Goal: Navigation & Orientation: Find specific page/section

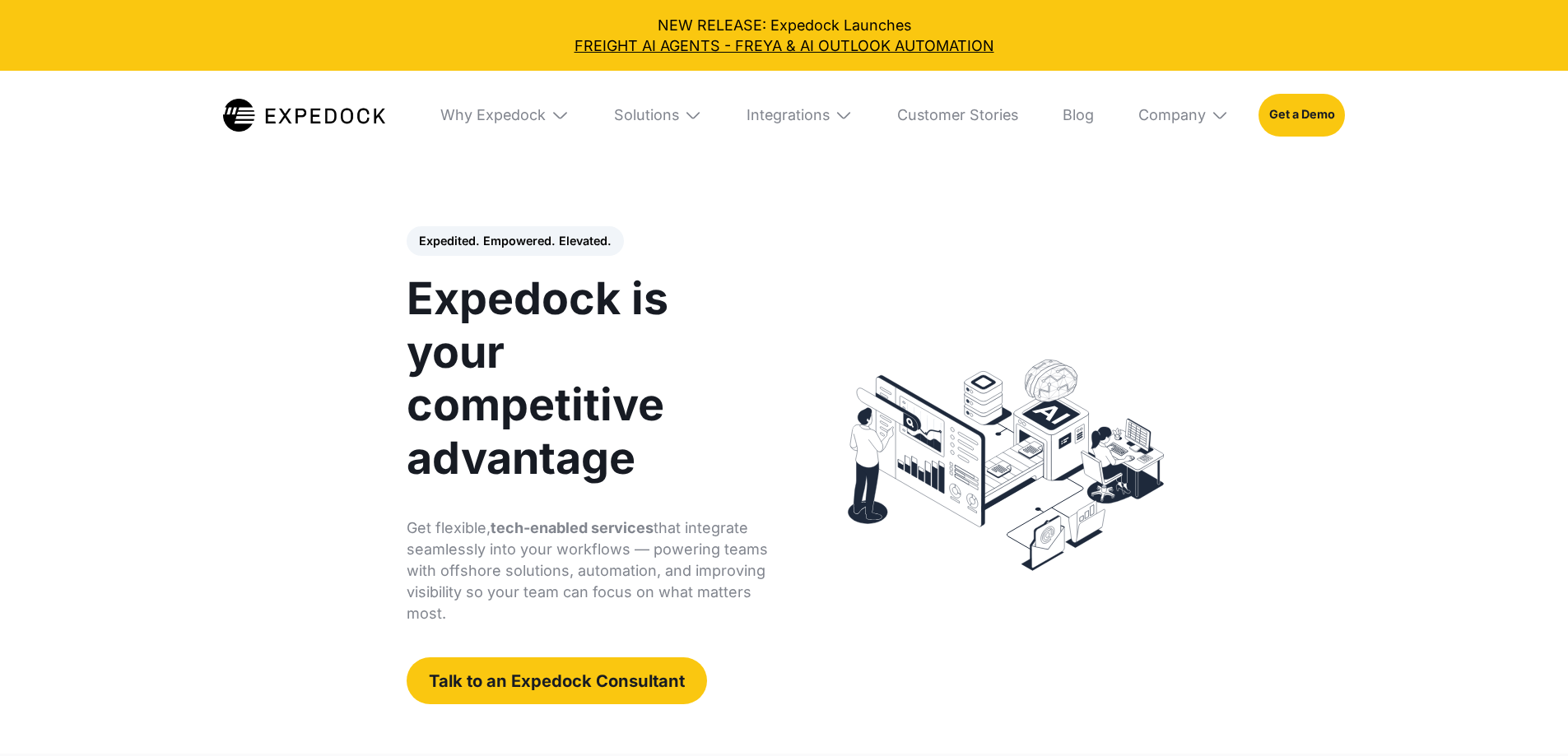
select select
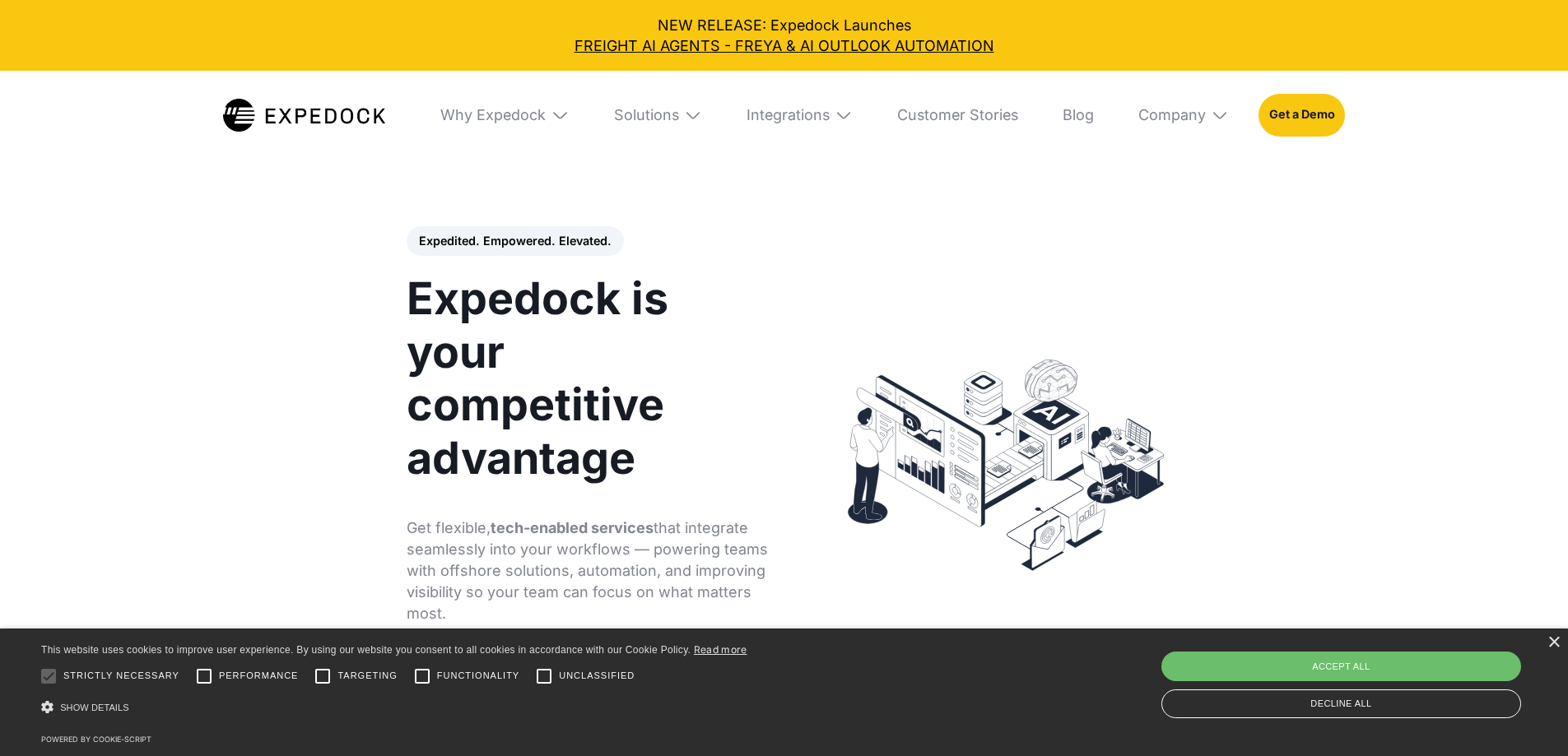
click at [552, 116] on img at bounding box center [559, 116] width 18 height 18
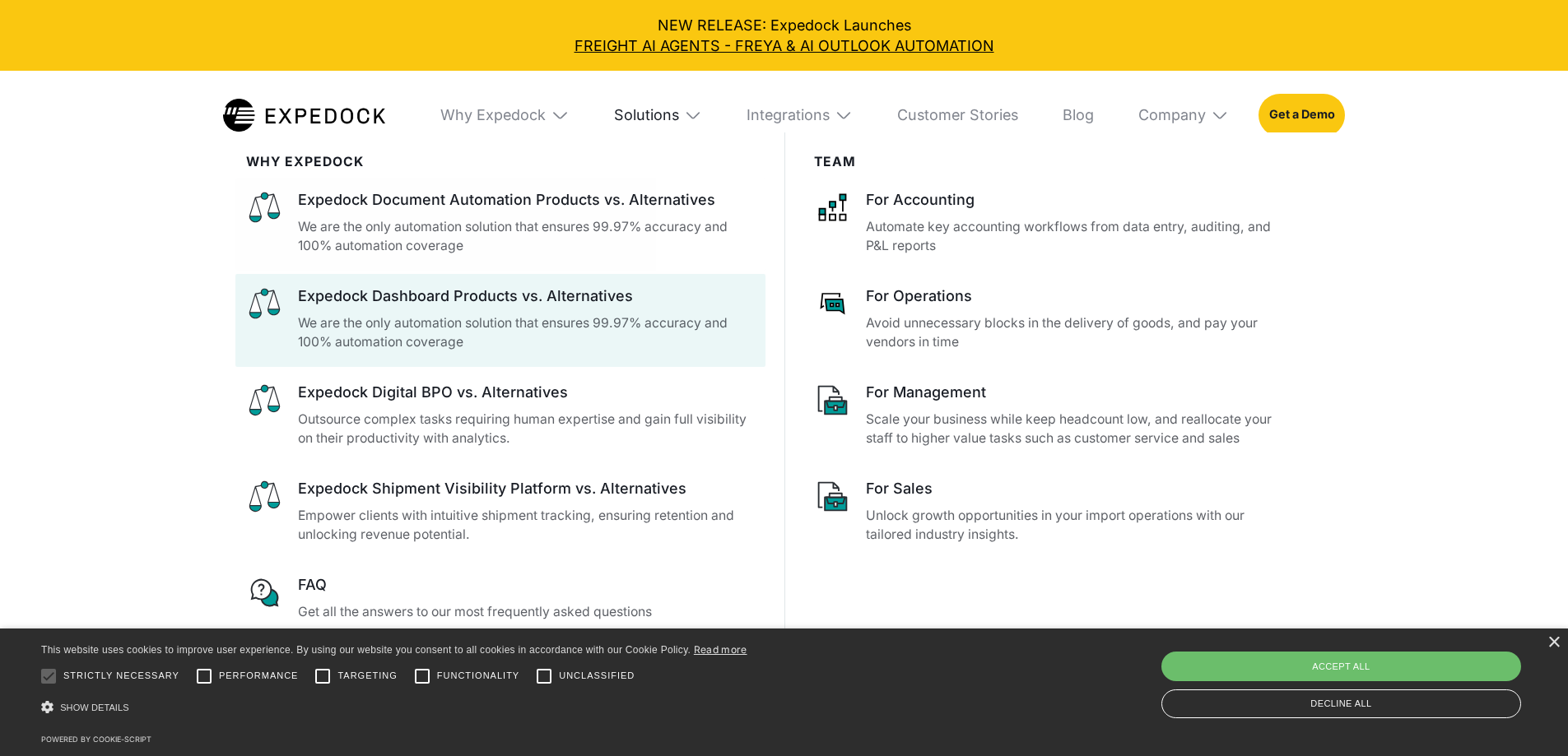
scroll to position [164, 0]
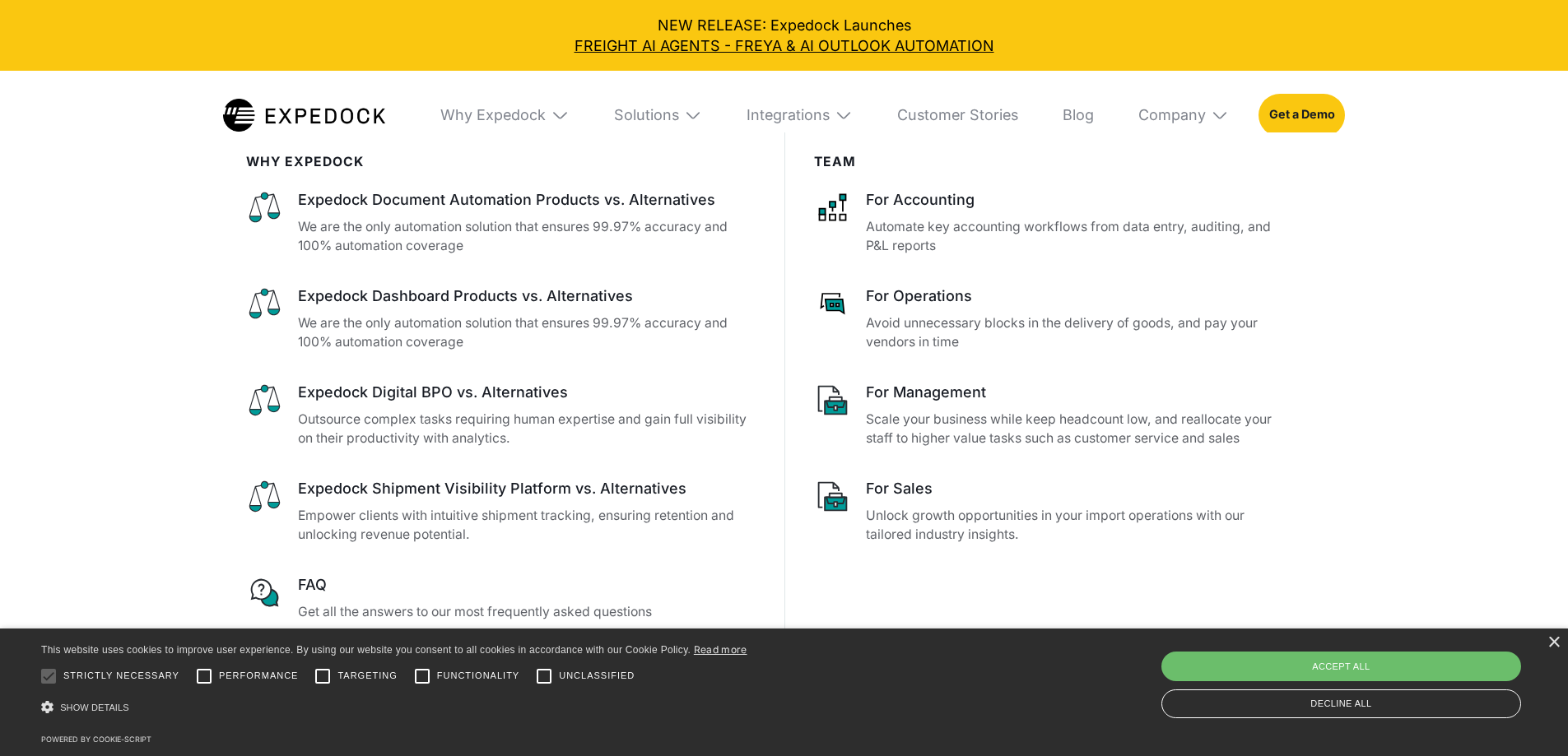
click at [689, 116] on img at bounding box center [693, 116] width 18 height 18
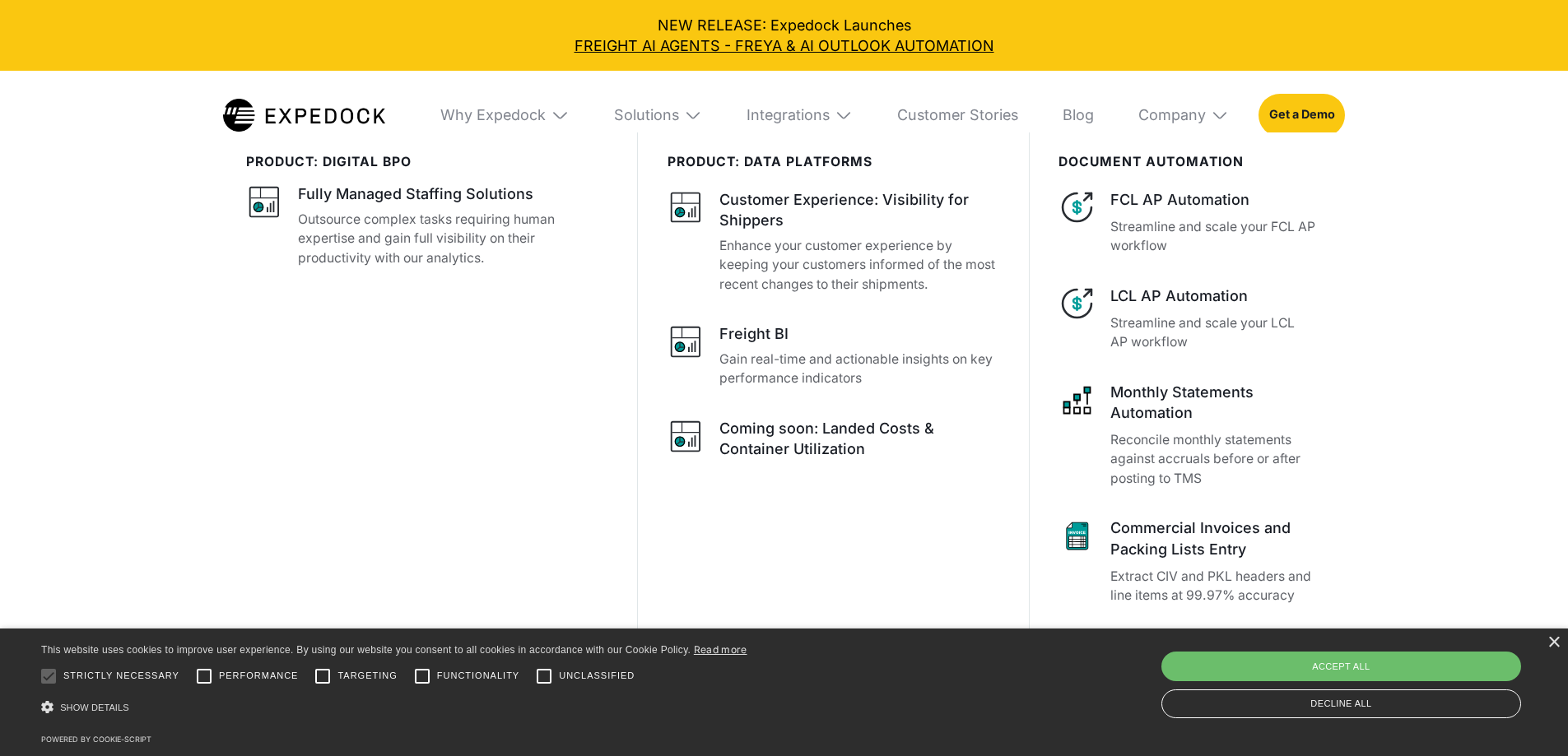
click at [853, 111] on img at bounding box center [844, 116] width 18 height 18
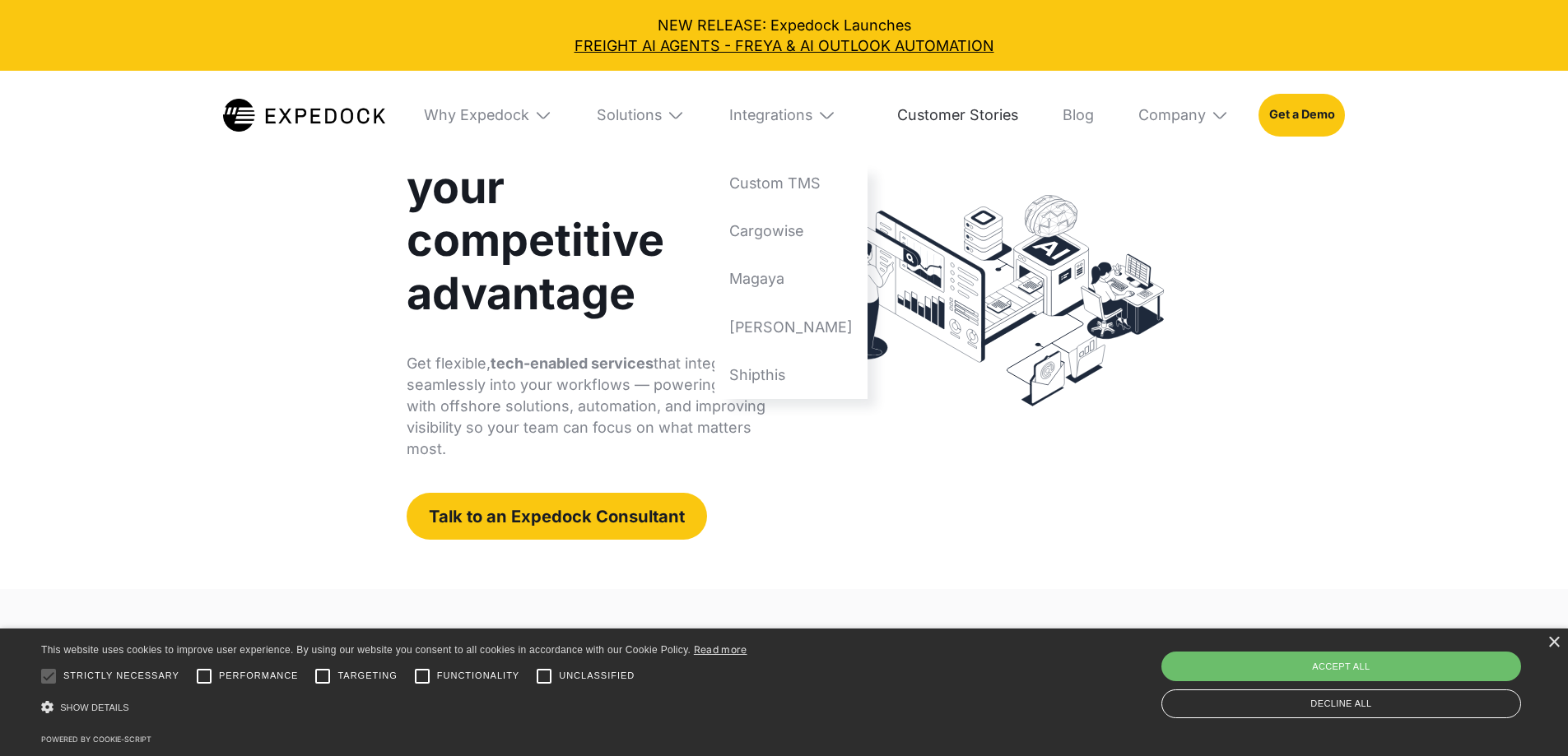
click at [1028, 115] on link "Customer Stories" at bounding box center [958, 115] width 151 height 89
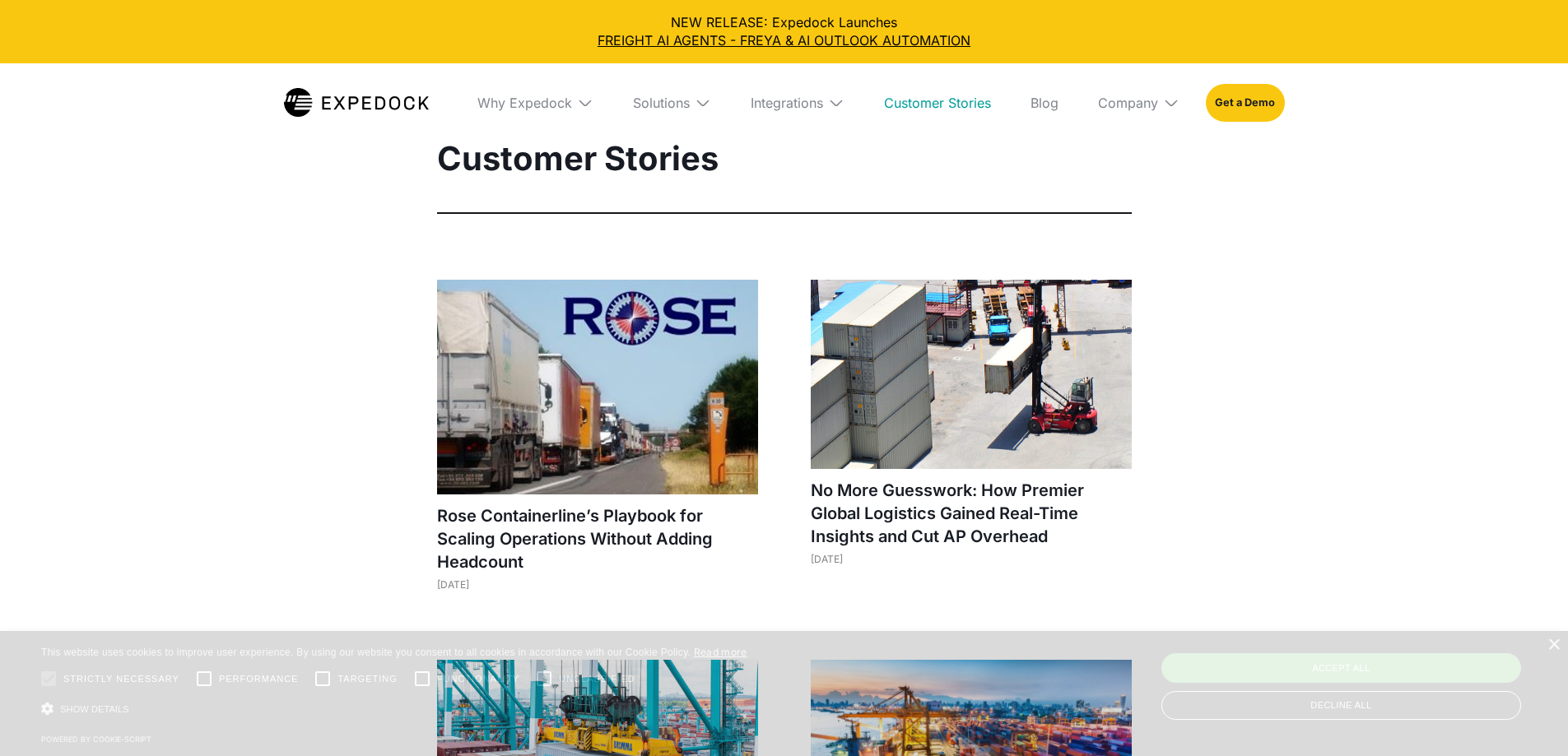
select select
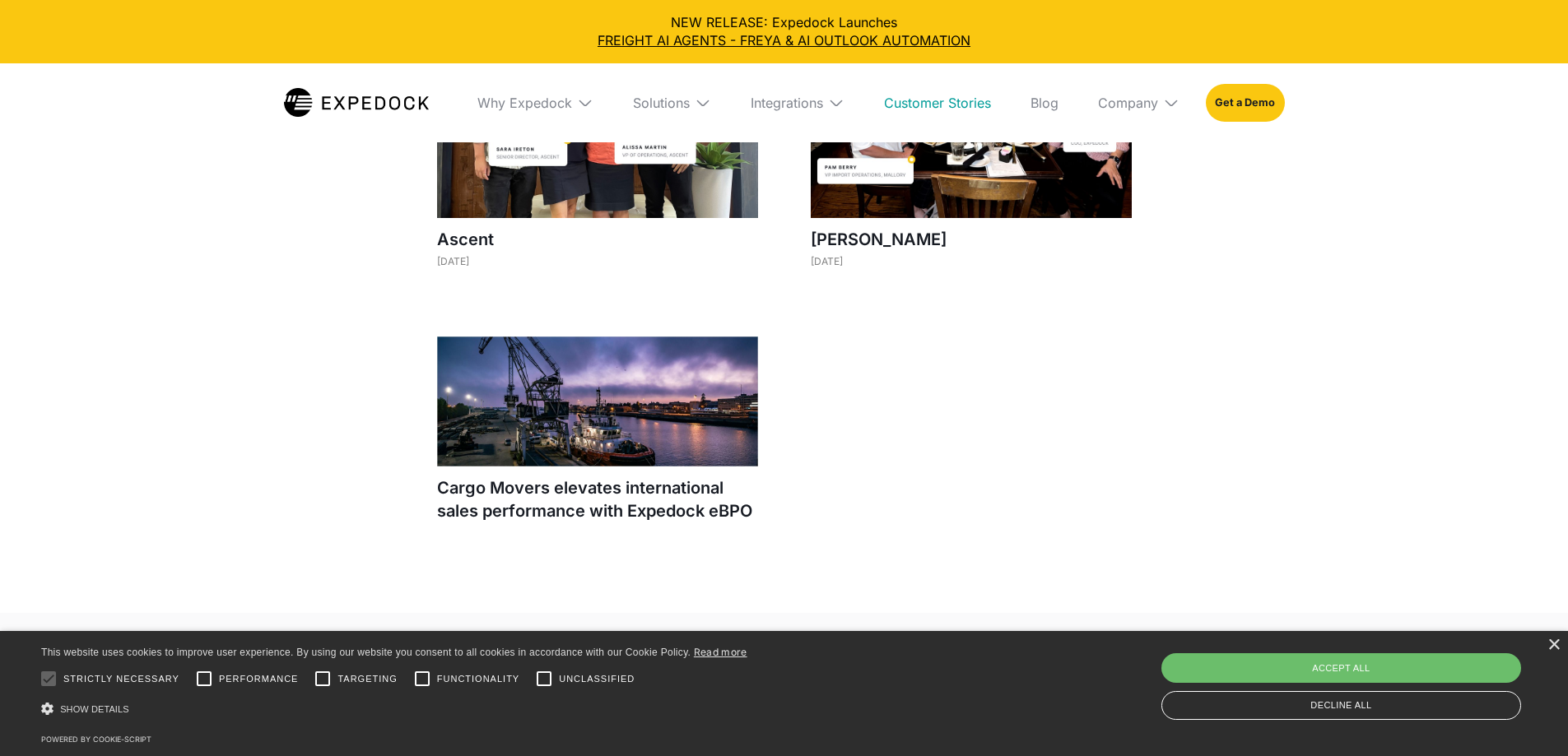
scroll to position [1041, 0]
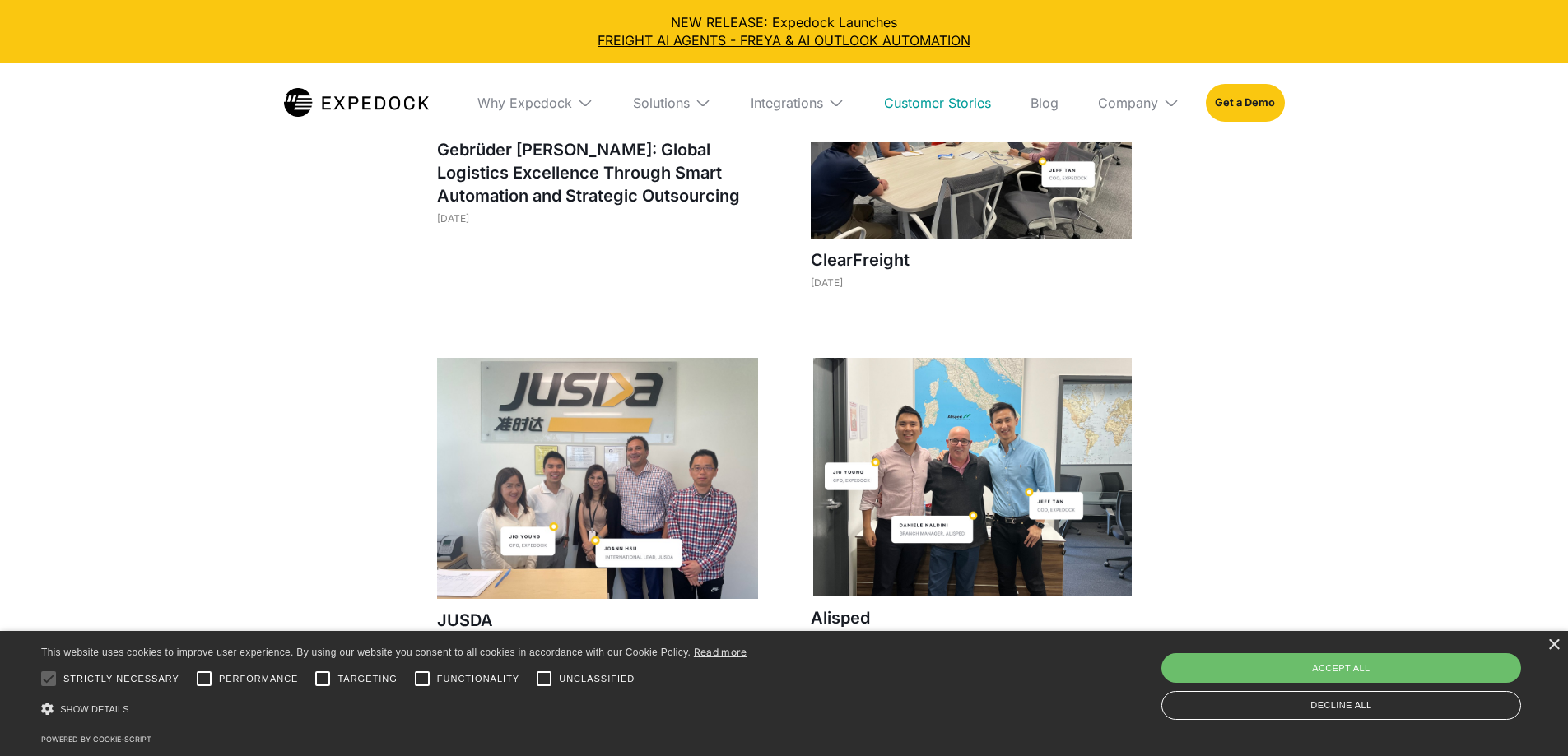
click at [1179, 100] on img at bounding box center [1171, 103] width 16 height 16
click at [1180, 159] on link "About Us" at bounding box center [1139, 163] width 108 height 42
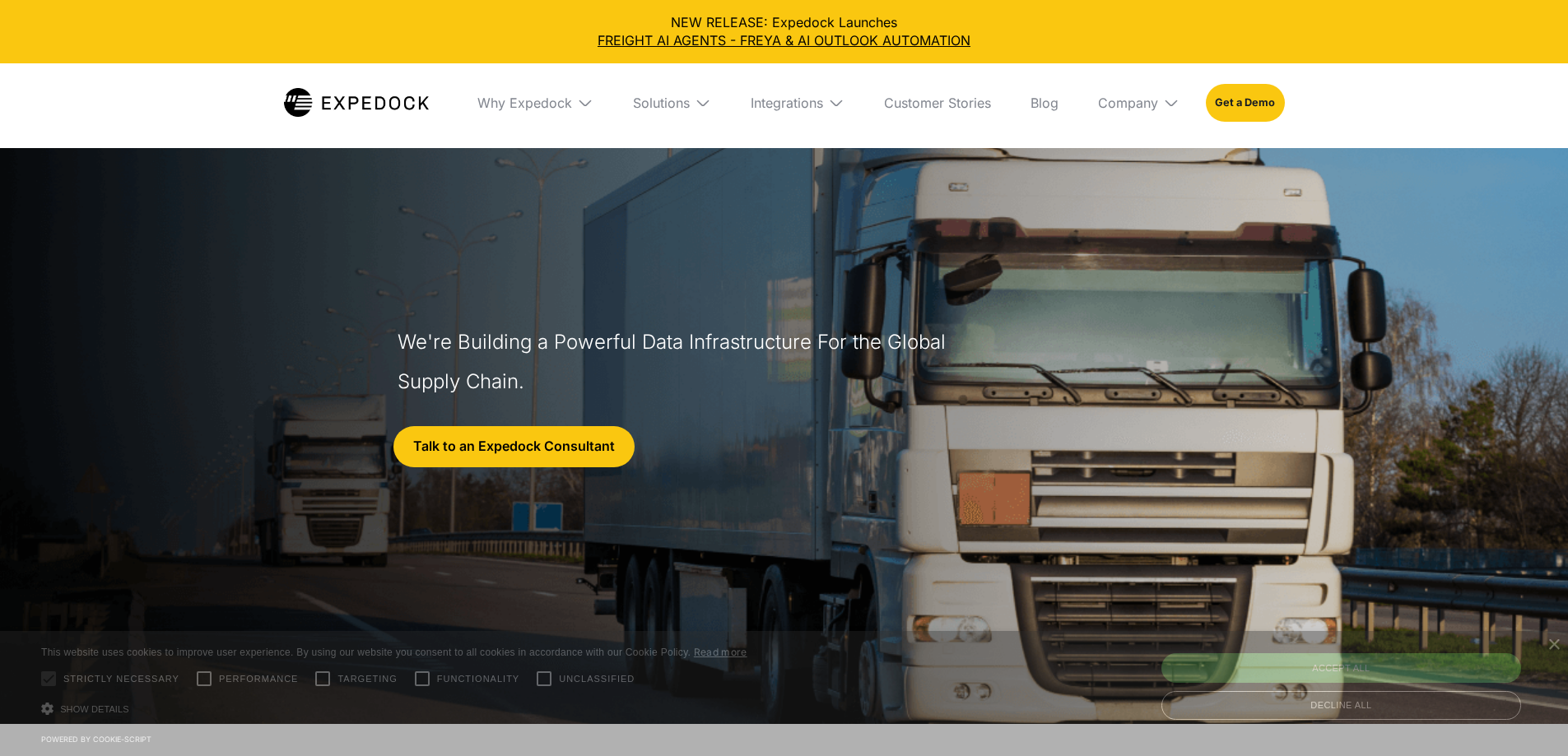
select select
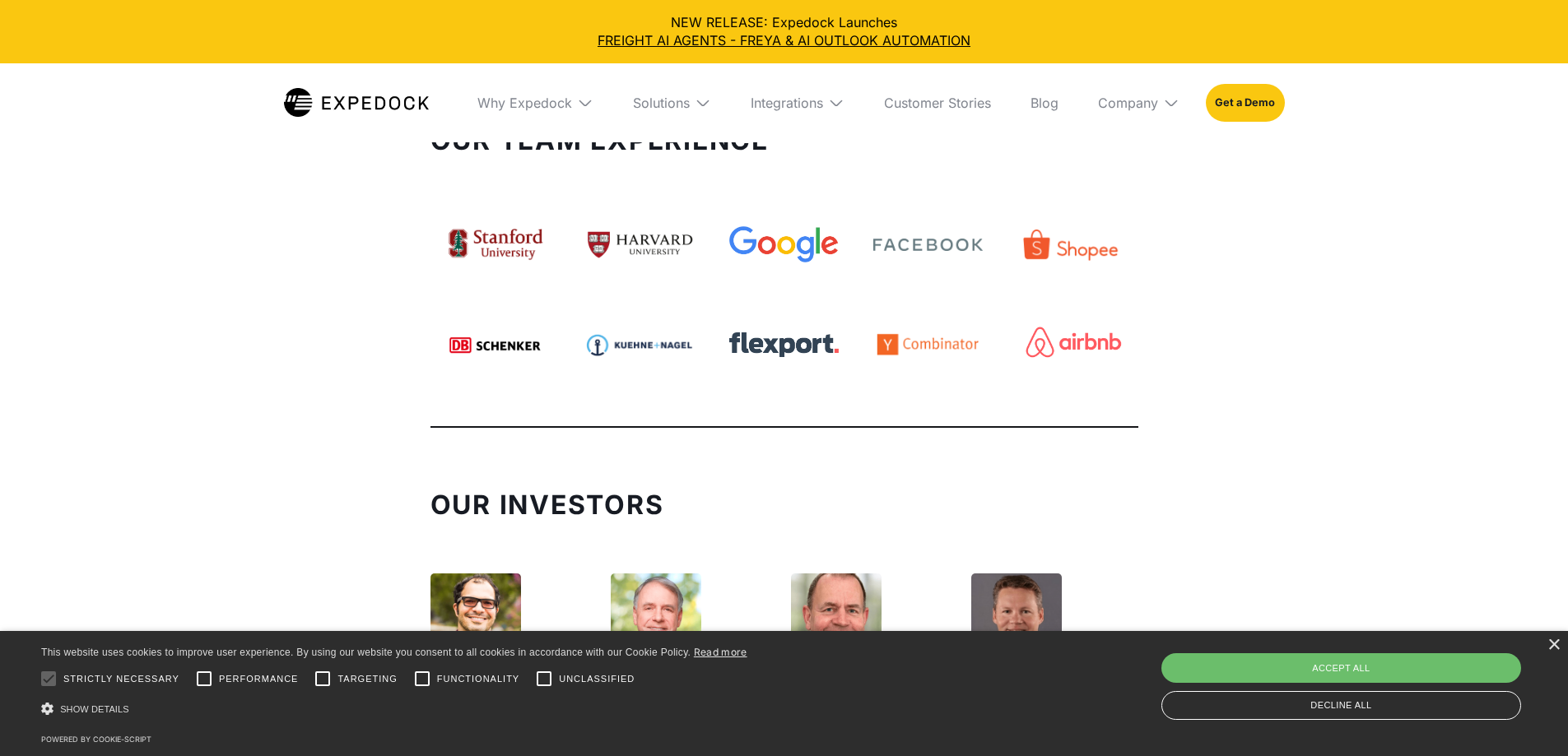
scroll to position [3949, 0]
